Goal: Information Seeking & Learning: Understand process/instructions

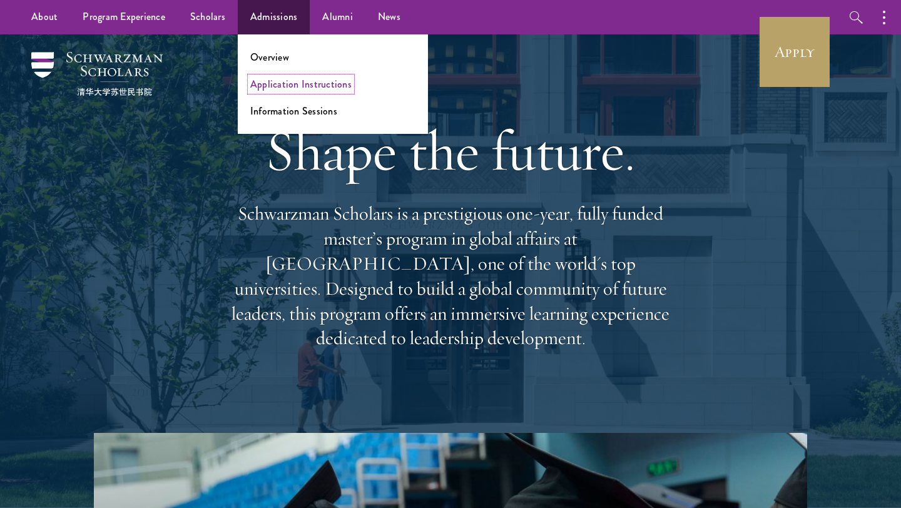
click at [294, 84] on link "Application Instructions" at bounding box center [300, 84] width 101 height 14
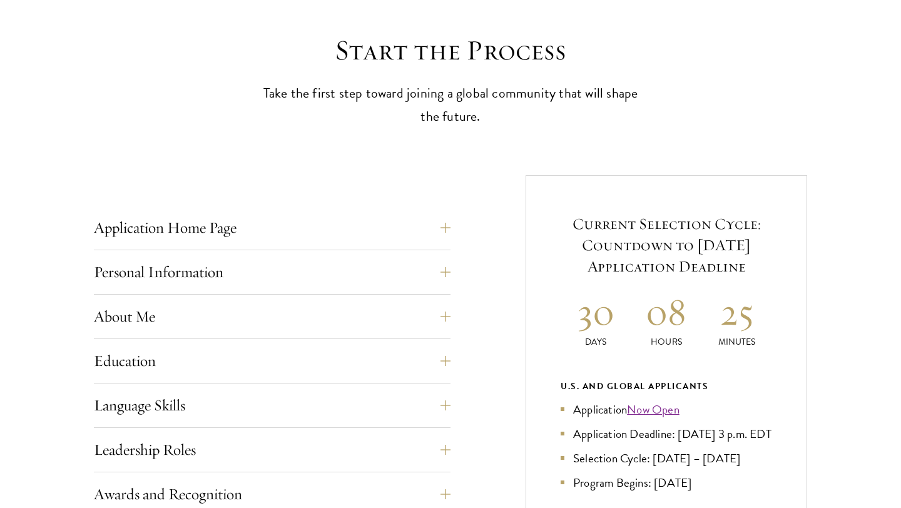
scroll to position [334, 0]
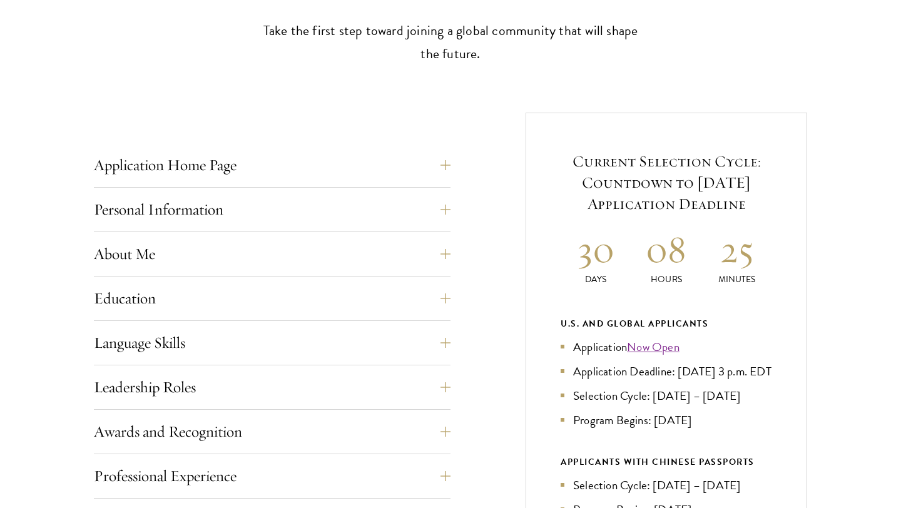
scroll to position [395, 0]
click at [453, 257] on button "About Me" at bounding box center [281, 253] width 357 height 30
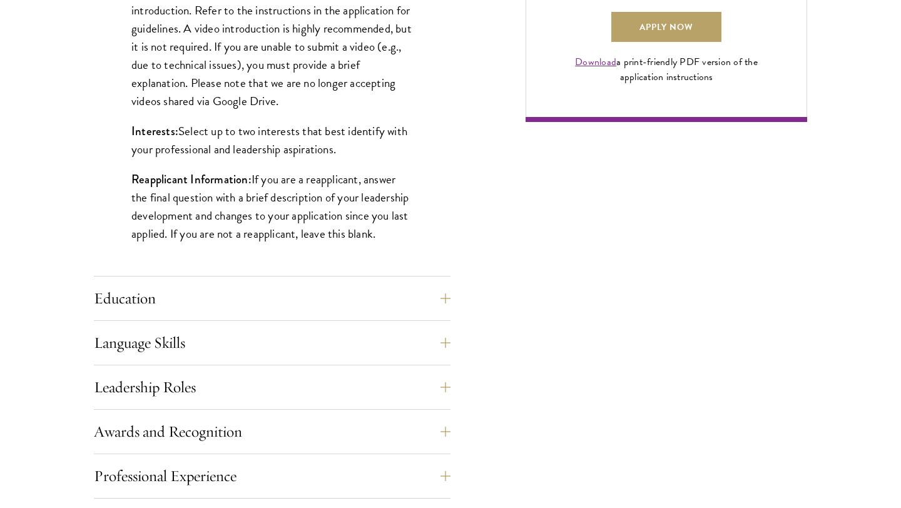
scroll to position [1068, 0]
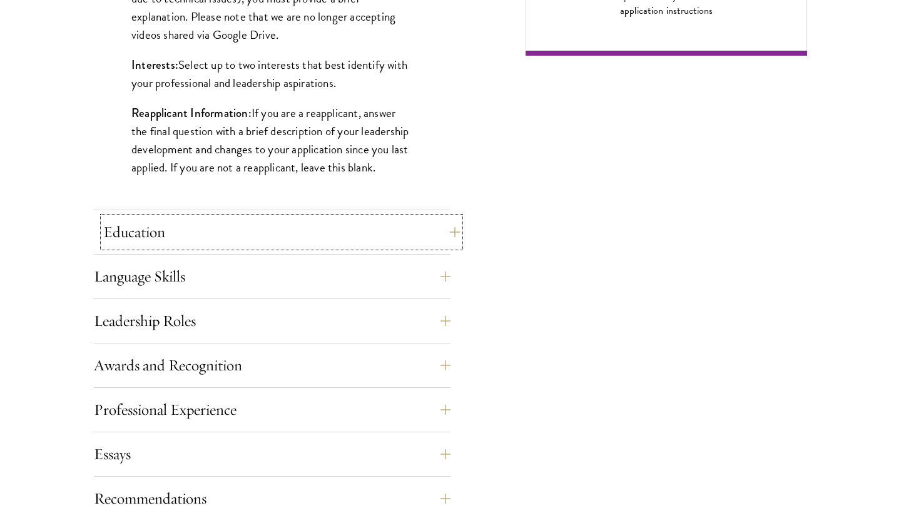
click at [443, 220] on button "Education" at bounding box center [281, 232] width 357 height 30
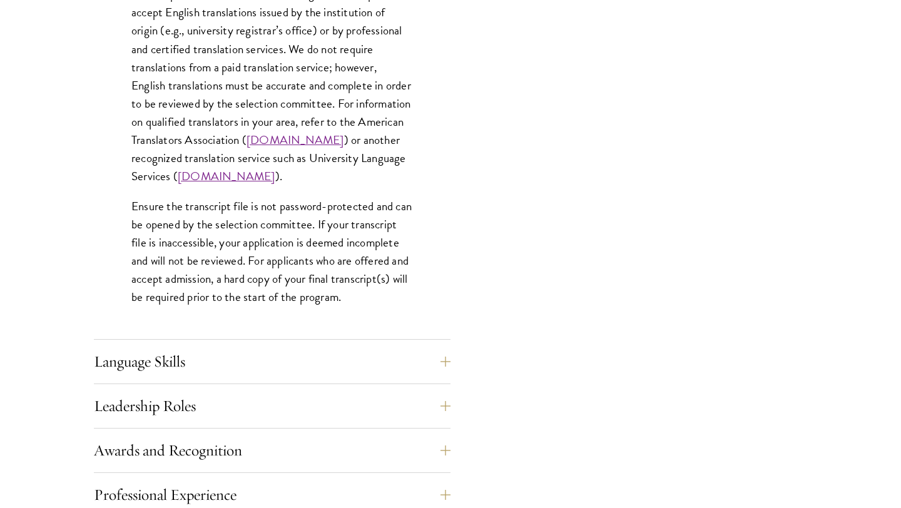
scroll to position [1854, 0]
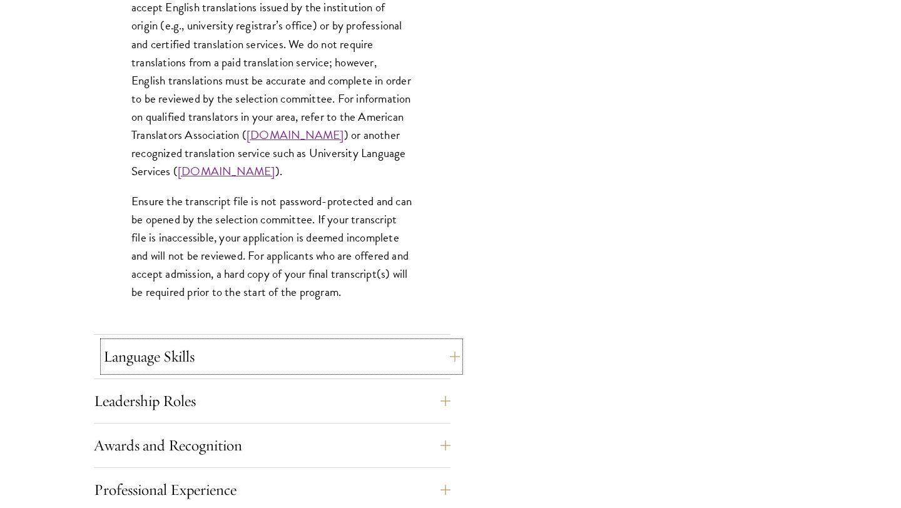
click at [417, 351] on button "Language Skills" at bounding box center [281, 357] width 357 height 30
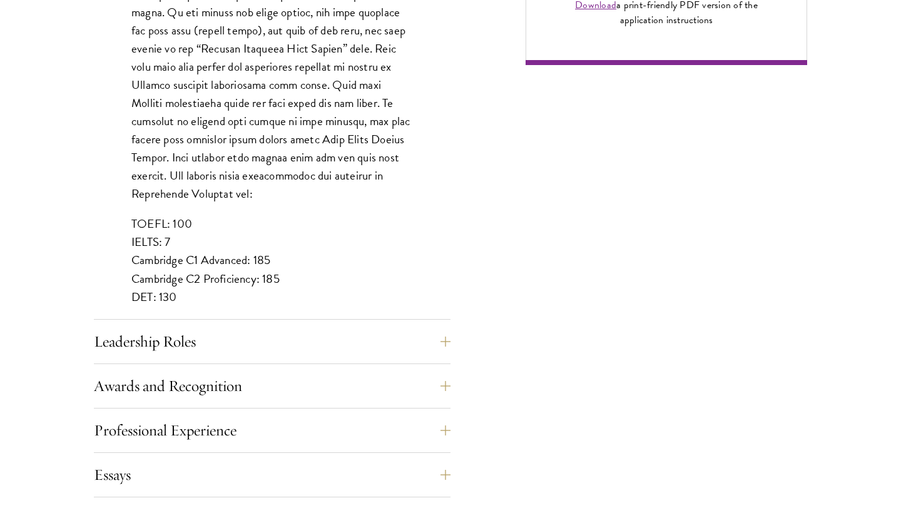
scroll to position [1067, 0]
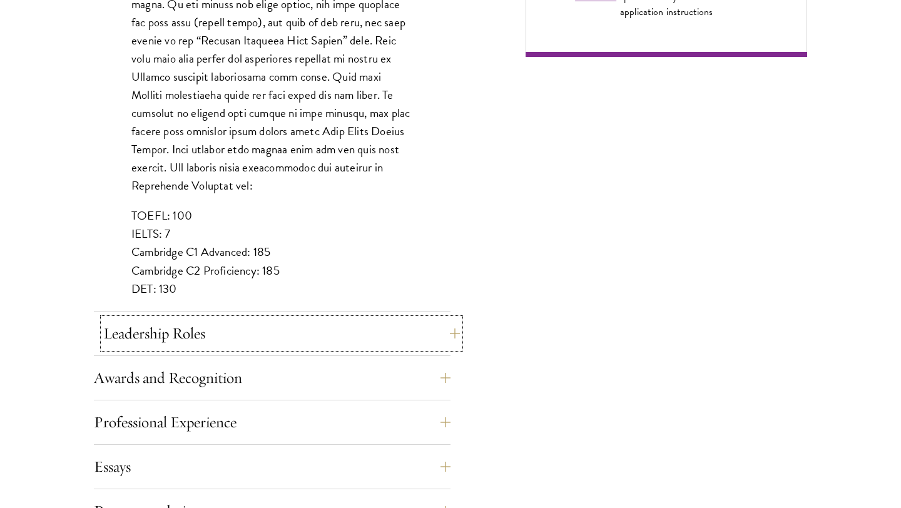
click at [314, 343] on button "Leadership Roles" at bounding box center [281, 333] width 357 height 30
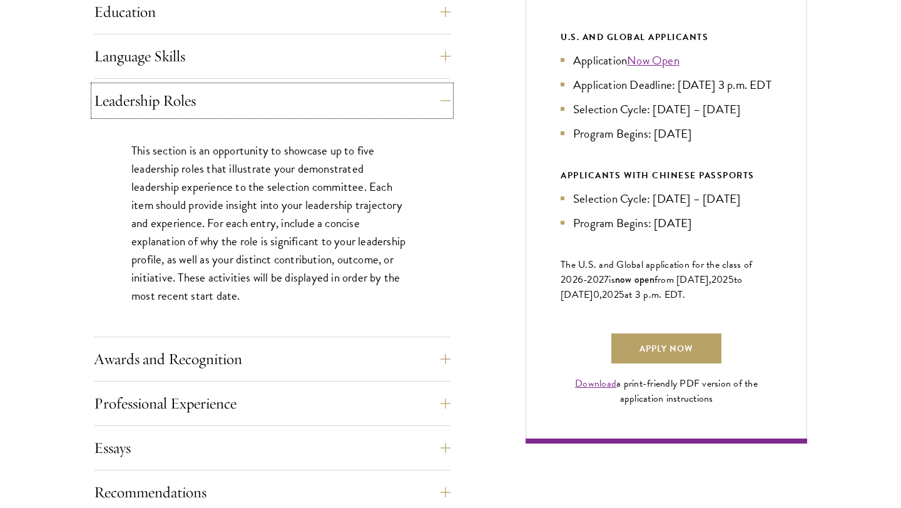
scroll to position [714, 0]
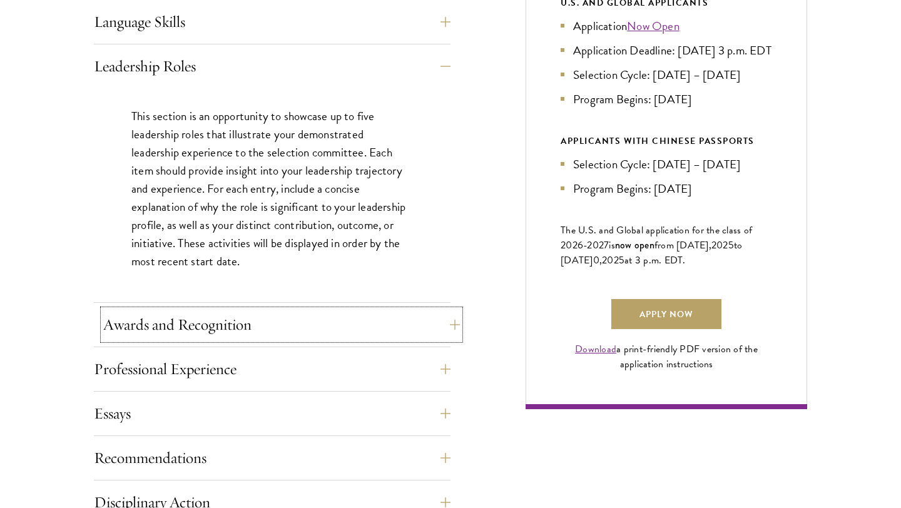
click at [306, 322] on button "Awards and Recognition" at bounding box center [281, 325] width 357 height 30
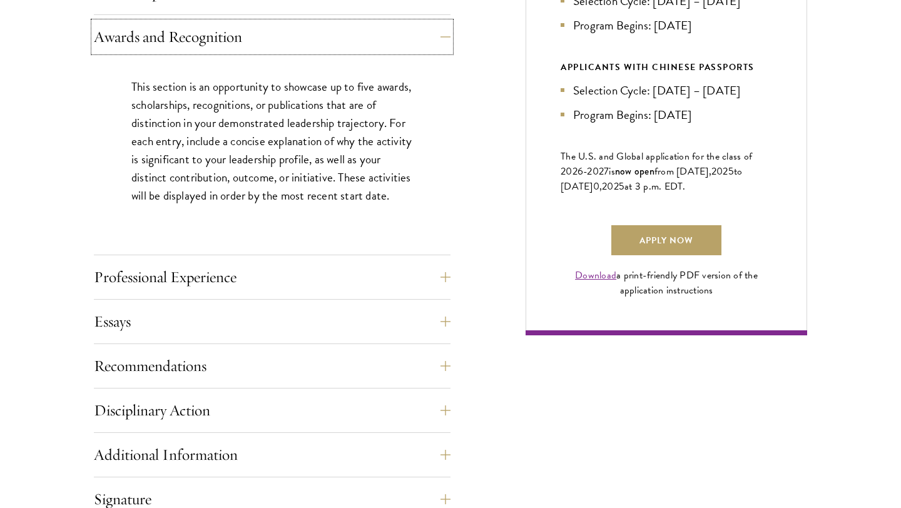
scroll to position [790, 0]
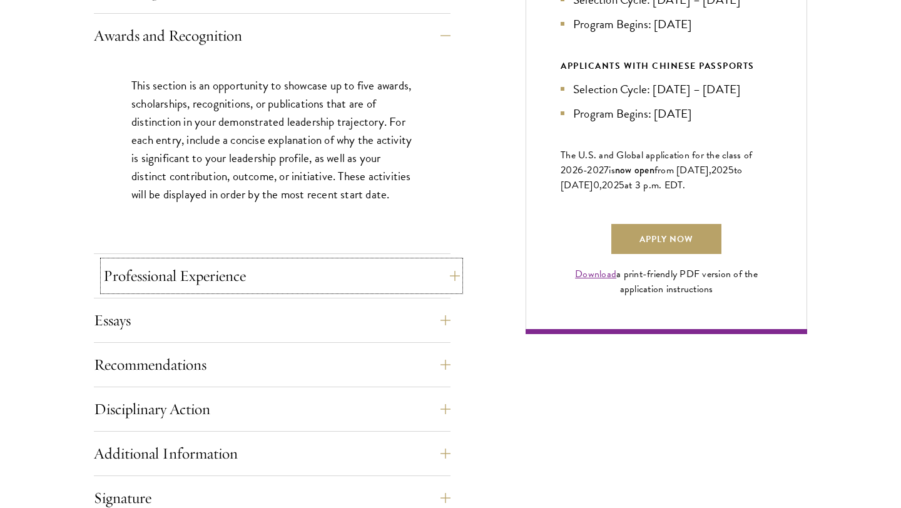
click at [334, 273] on button "Professional Experience" at bounding box center [281, 276] width 357 height 30
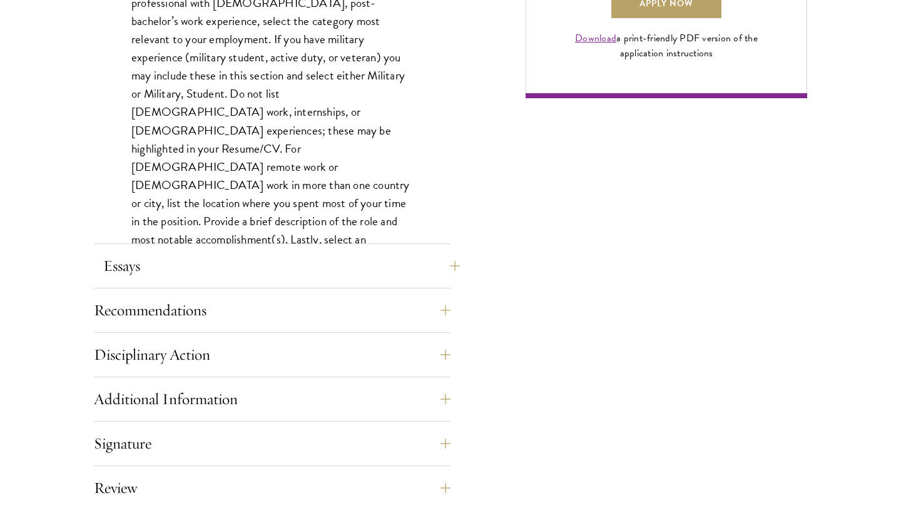
scroll to position [1037, 0]
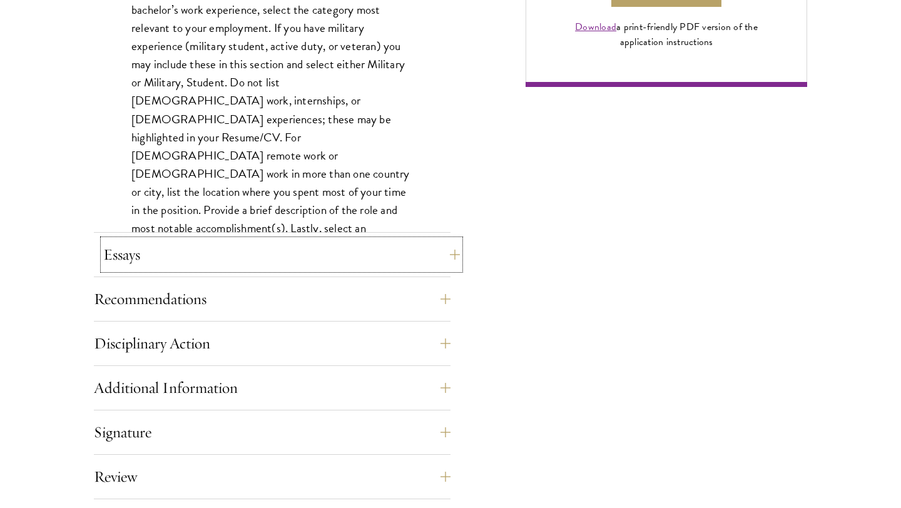
click at [238, 257] on button "Essays" at bounding box center [281, 255] width 357 height 30
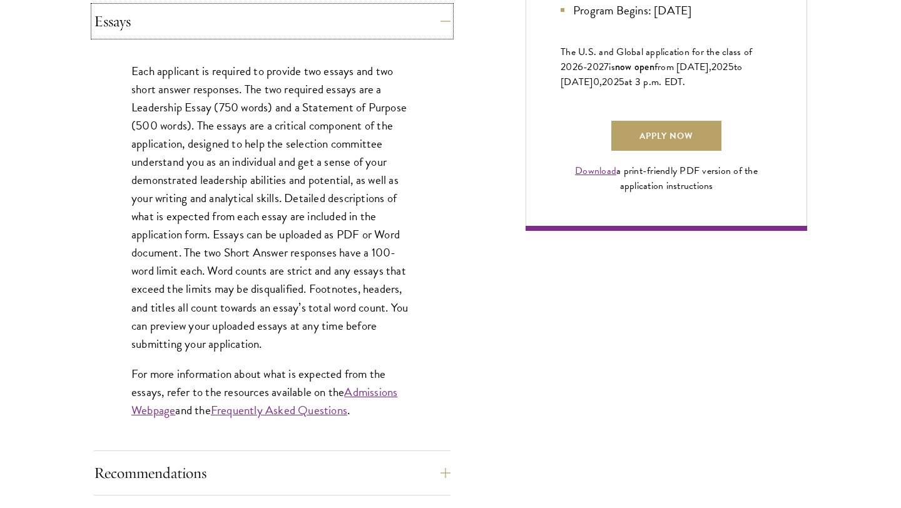
scroll to position [893, 0]
click at [152, 470] on button "Recommendations" at bounding box center [281, 472] width 357 height 30
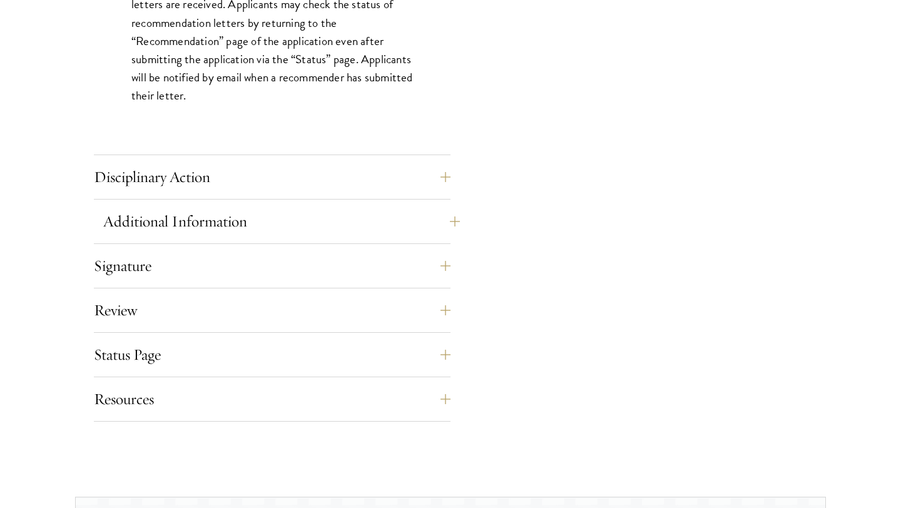
scroll to position [1861, 0]
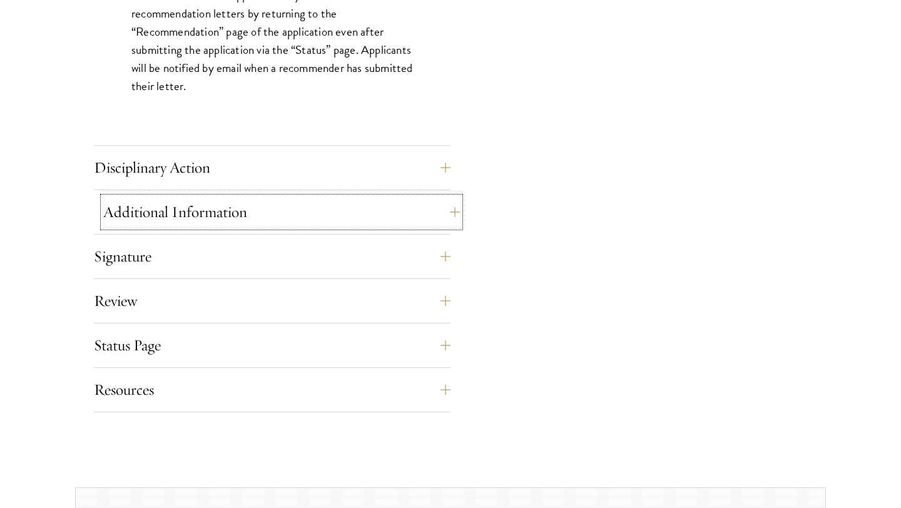
click at [236, 215] on button "Additional Information" at bounding box center [281, 212] width 357 height 30
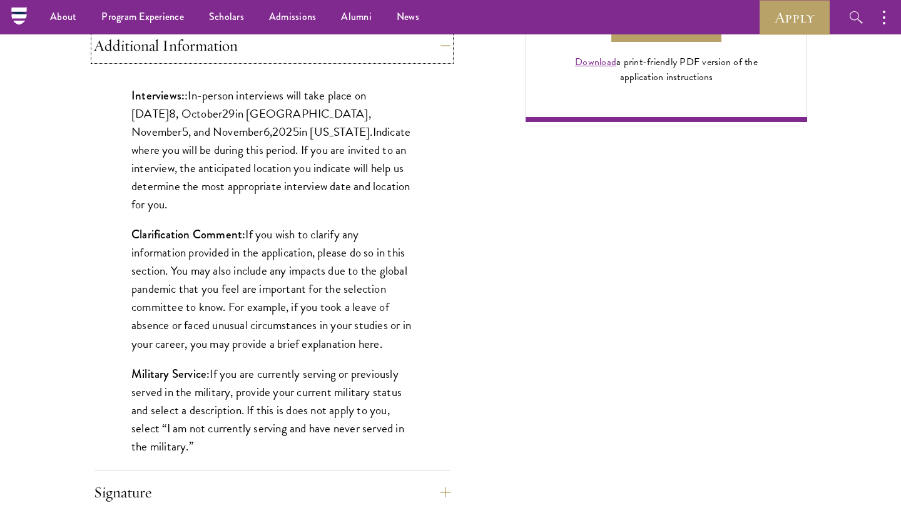
scroll to position [1002, 0]
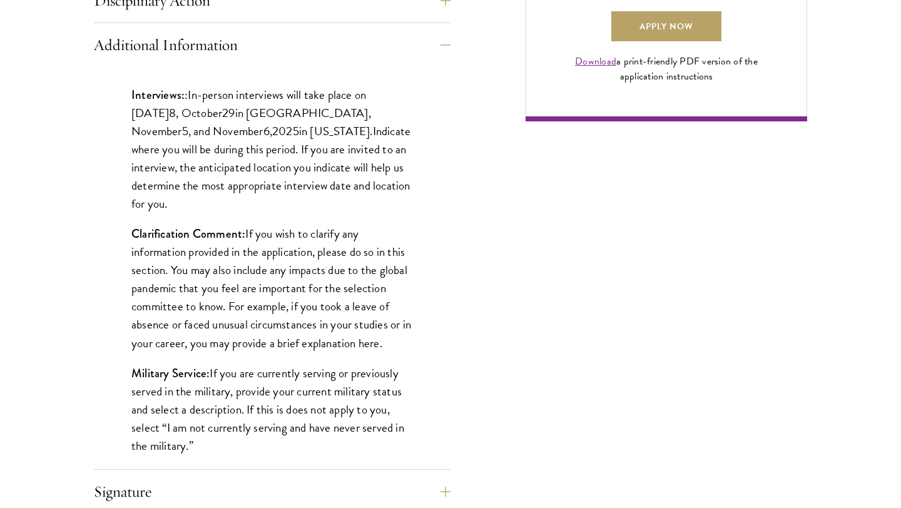
click at [388, 400] on p "Military Service: If you are currently serving or previously served in the mili…" at bounding box center [272, 409] width 282 height 91
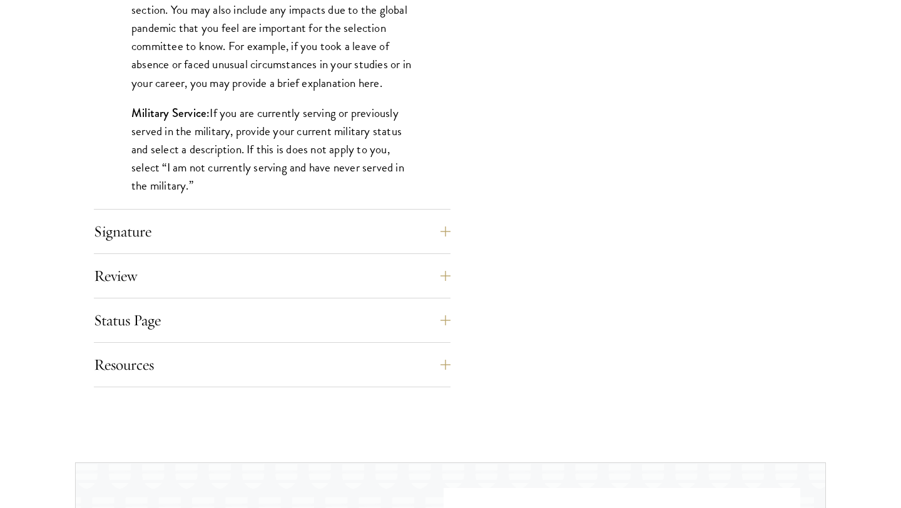
scroll to position [1266, 0]
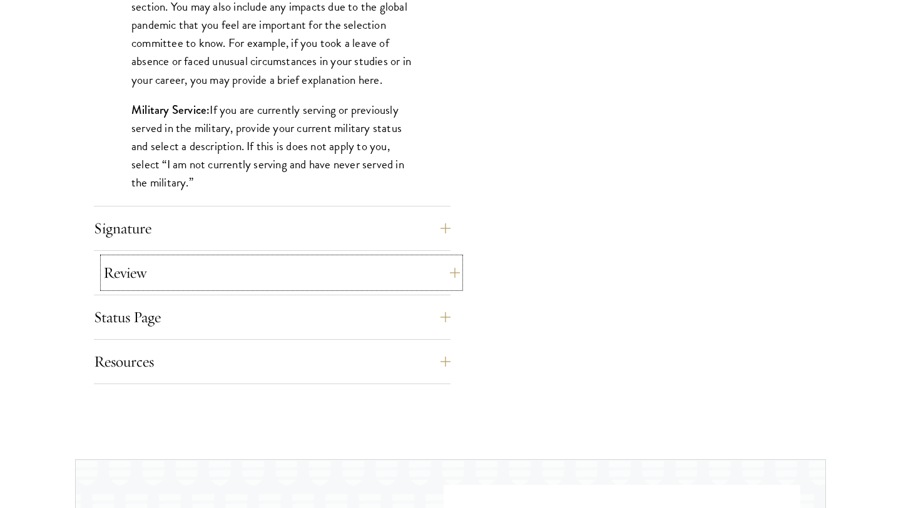
click at [150, 283] on button "Review" at bounding box center [281, 273] width 357 height 30
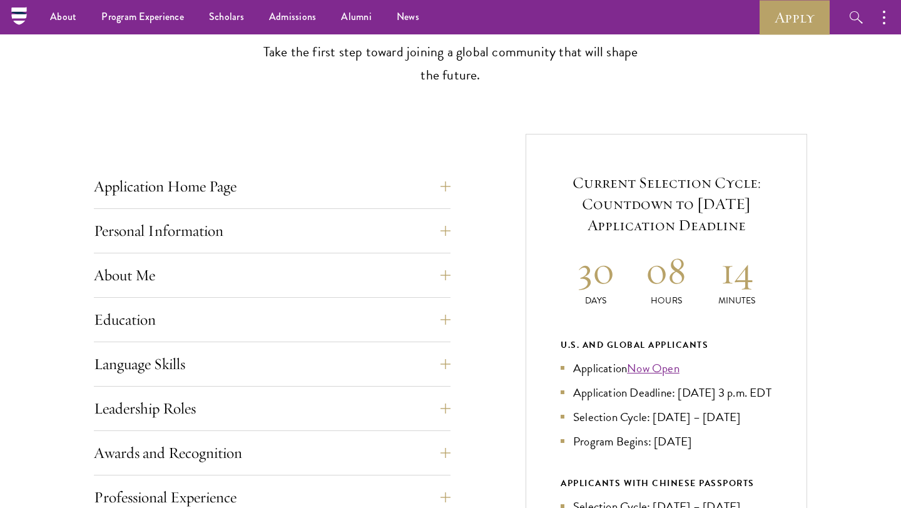
scroll to position [368, 0]
